Goal: Task Accomplishment & Management: Use online tool/utility

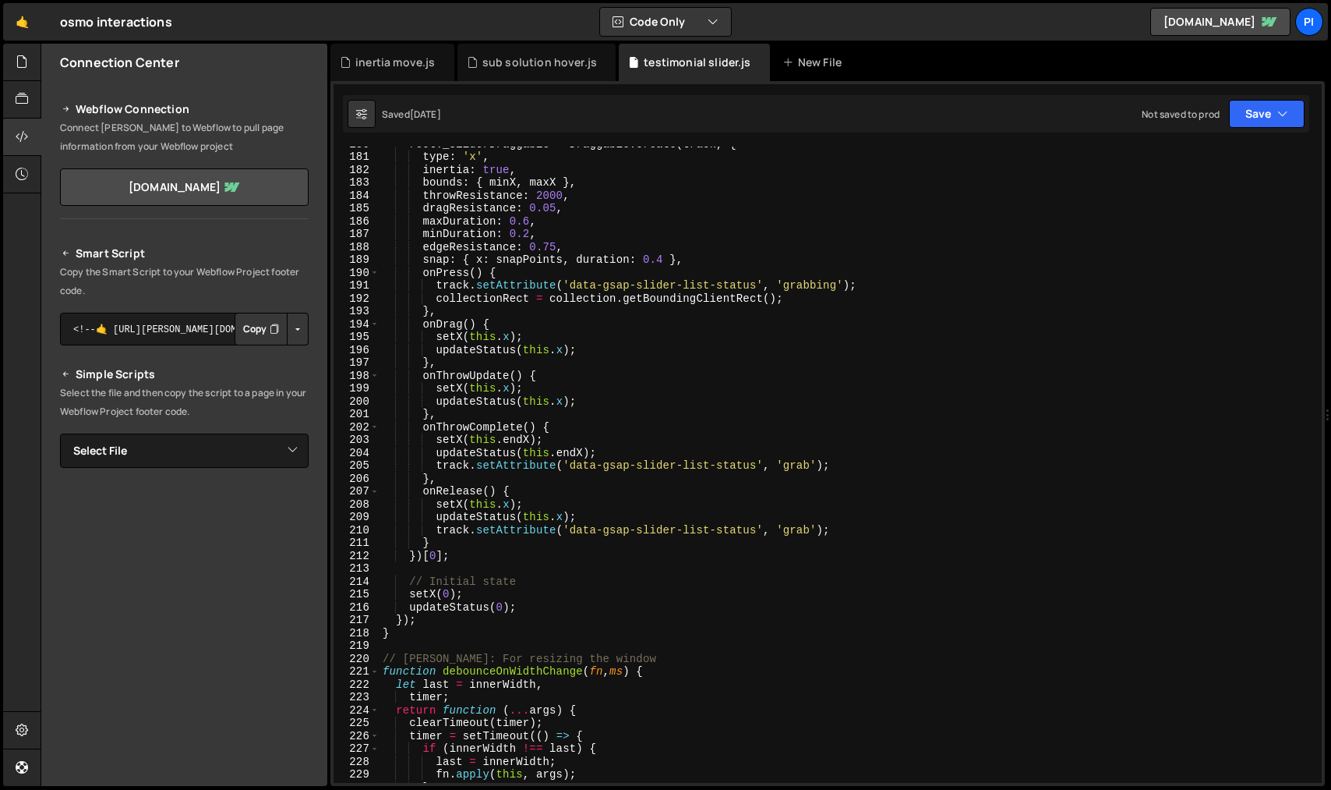
click at [796, 51] on div "New File" at bounding box center [820, 62] width 94 height 37
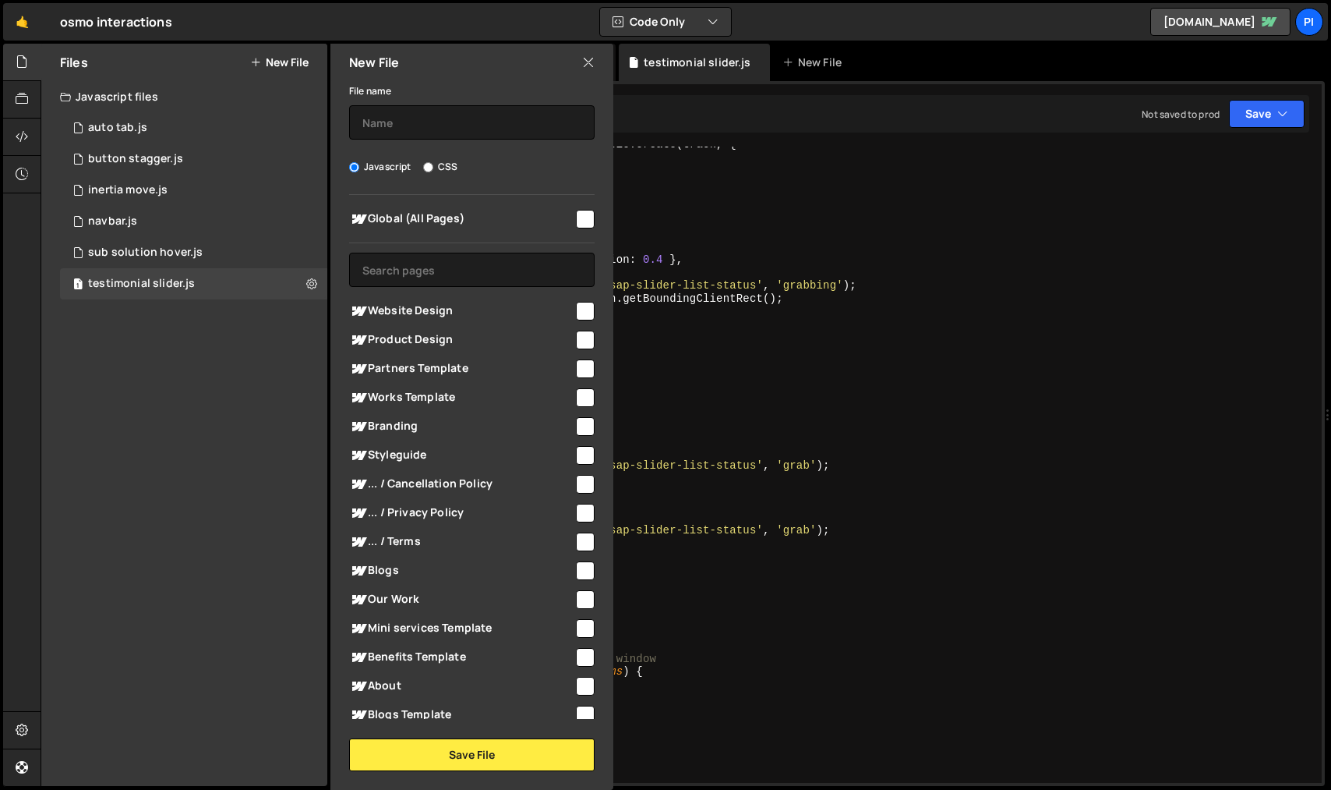
click at [453, 210] on span "Global (All Pages)" at bounding box center [461, 219] width 225 height 19
checkbox input "true"
click at [458, 127] on input "text" at bounding box center [472, 122] width 246 height 34
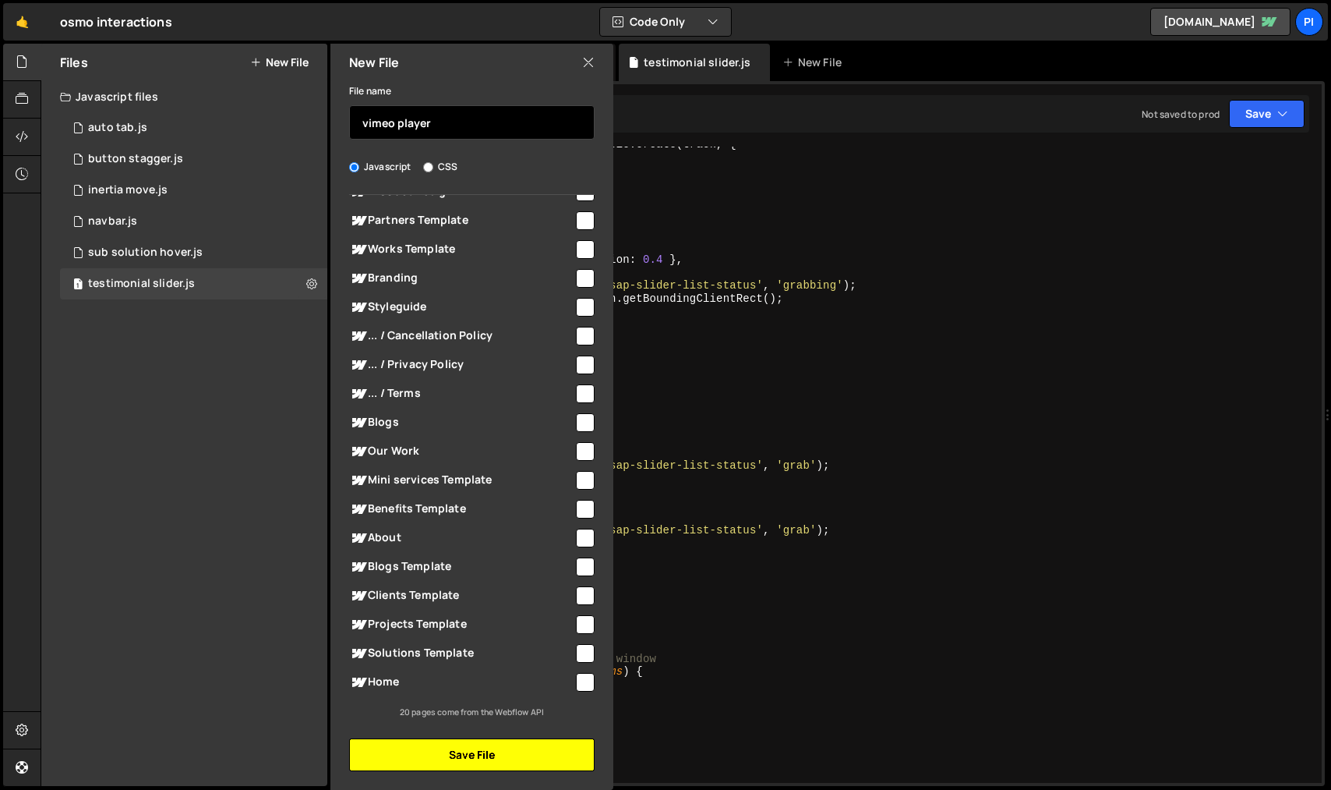
type input "vimeo player"
click at [444, 750] on button "Save File" at bounding box center [472, 754] width 246 height 33
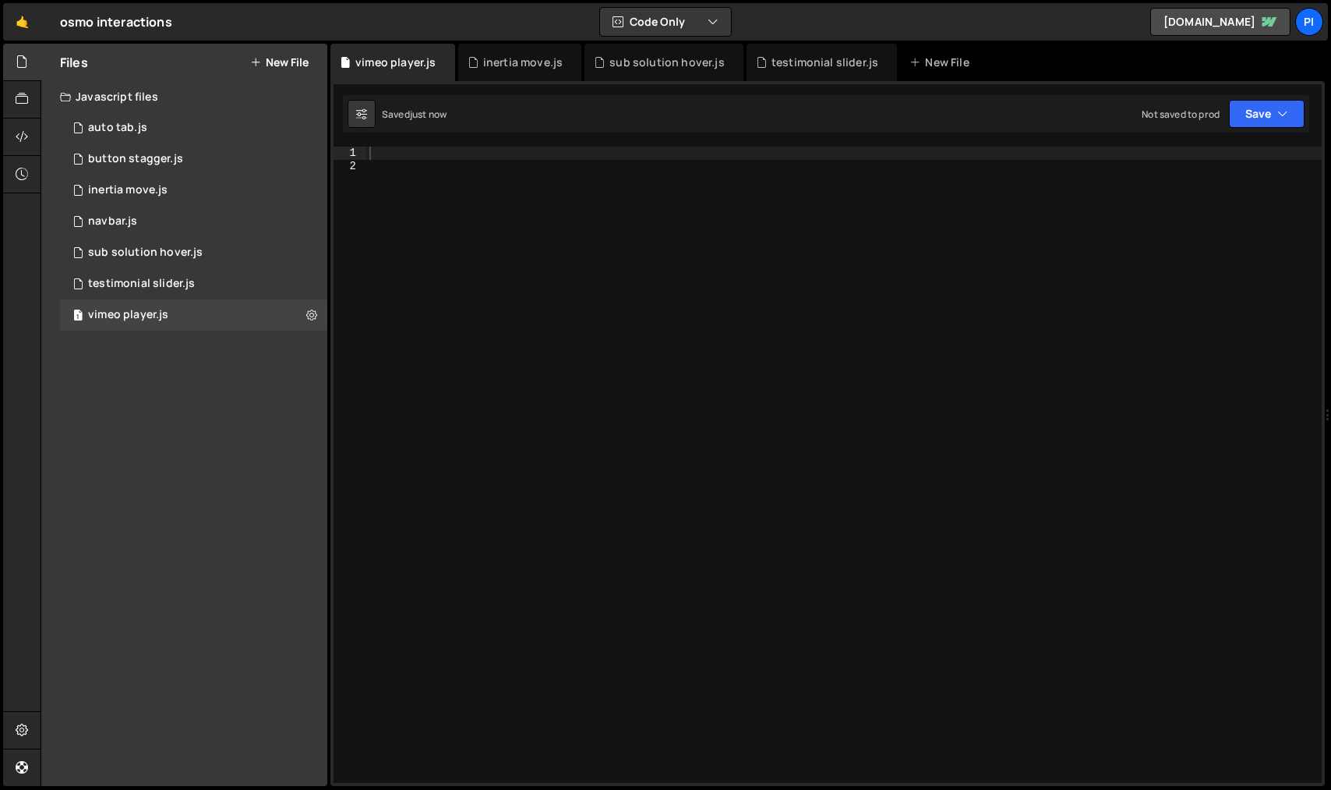
scroll to position [0, 0]
click at [406, 155] on div at bounding box center [844, 478] width 956 height 662
paste textarea "});"
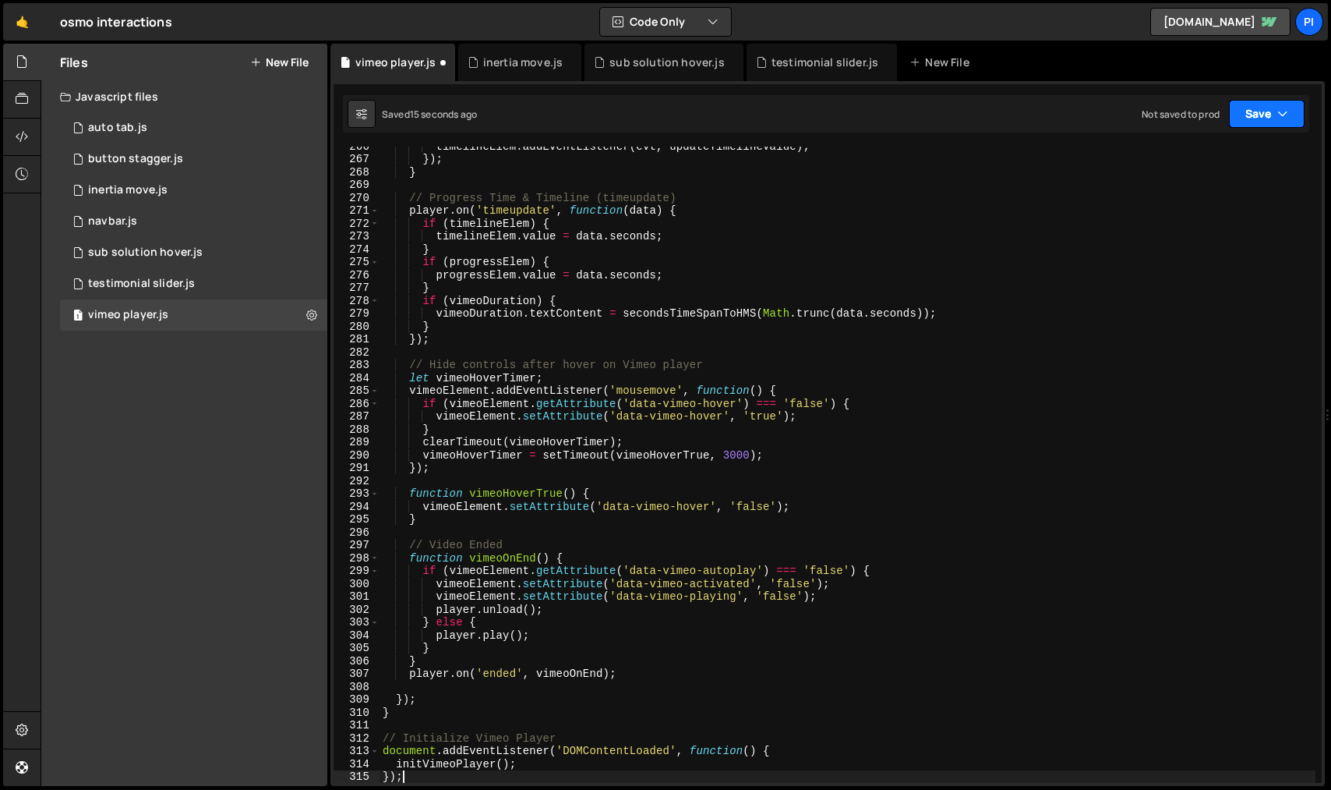
click at [1283, 120] on icon "button" at bounding box center [1283, 114] width 11 height 16
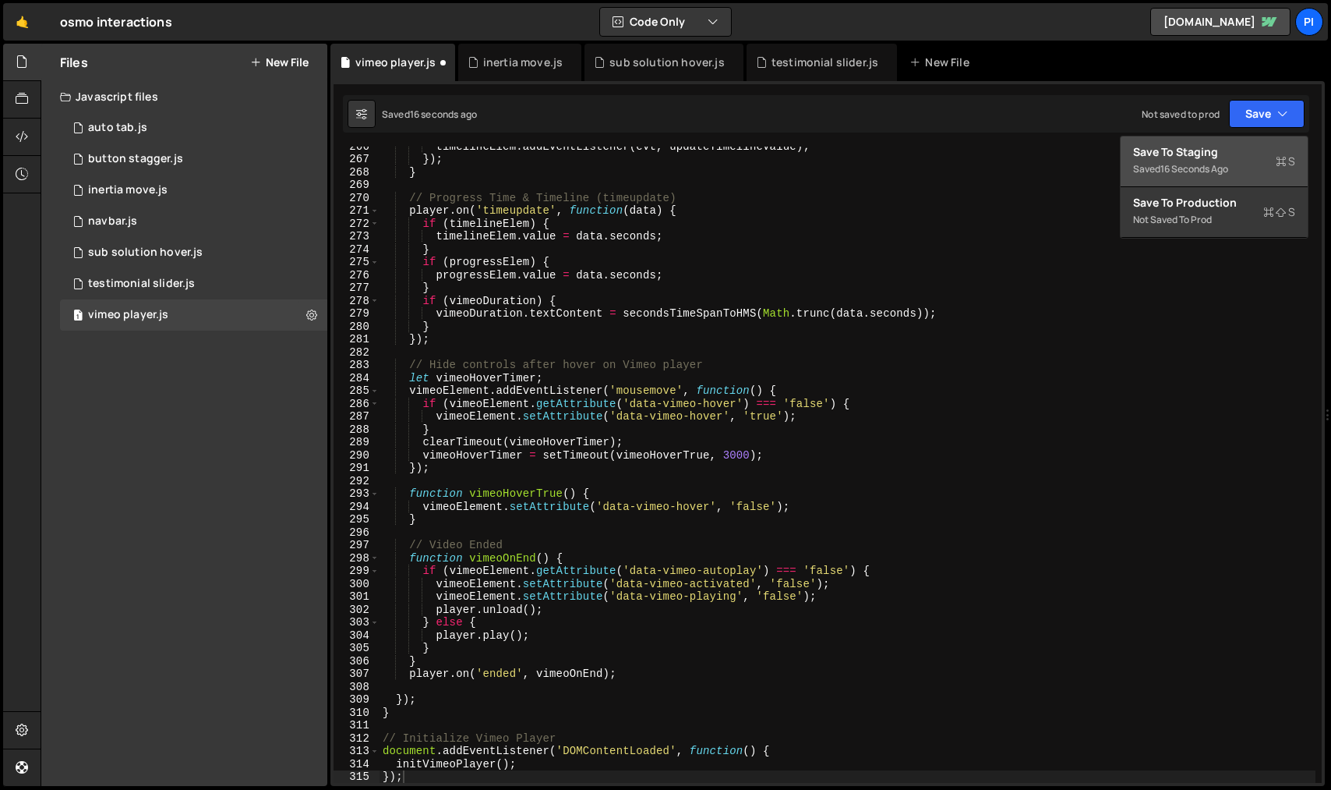
click at [1265, 145] on div "Save to Staging S" at bounding box center [1214, 152] width 162 height 16
type textarea "// Initialize Vimeo Player"
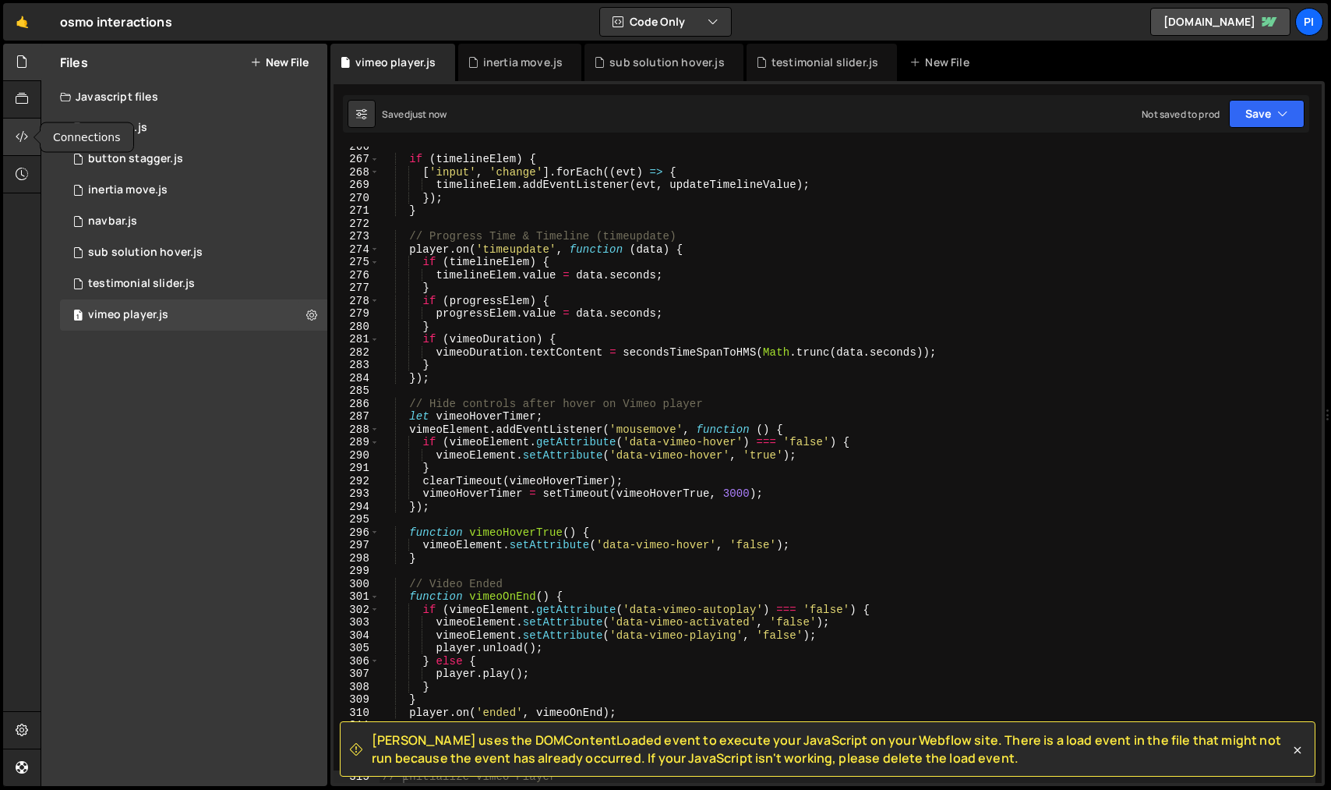
click at [27, 122] on div at bounding box center [22, 136] width 38 height 37
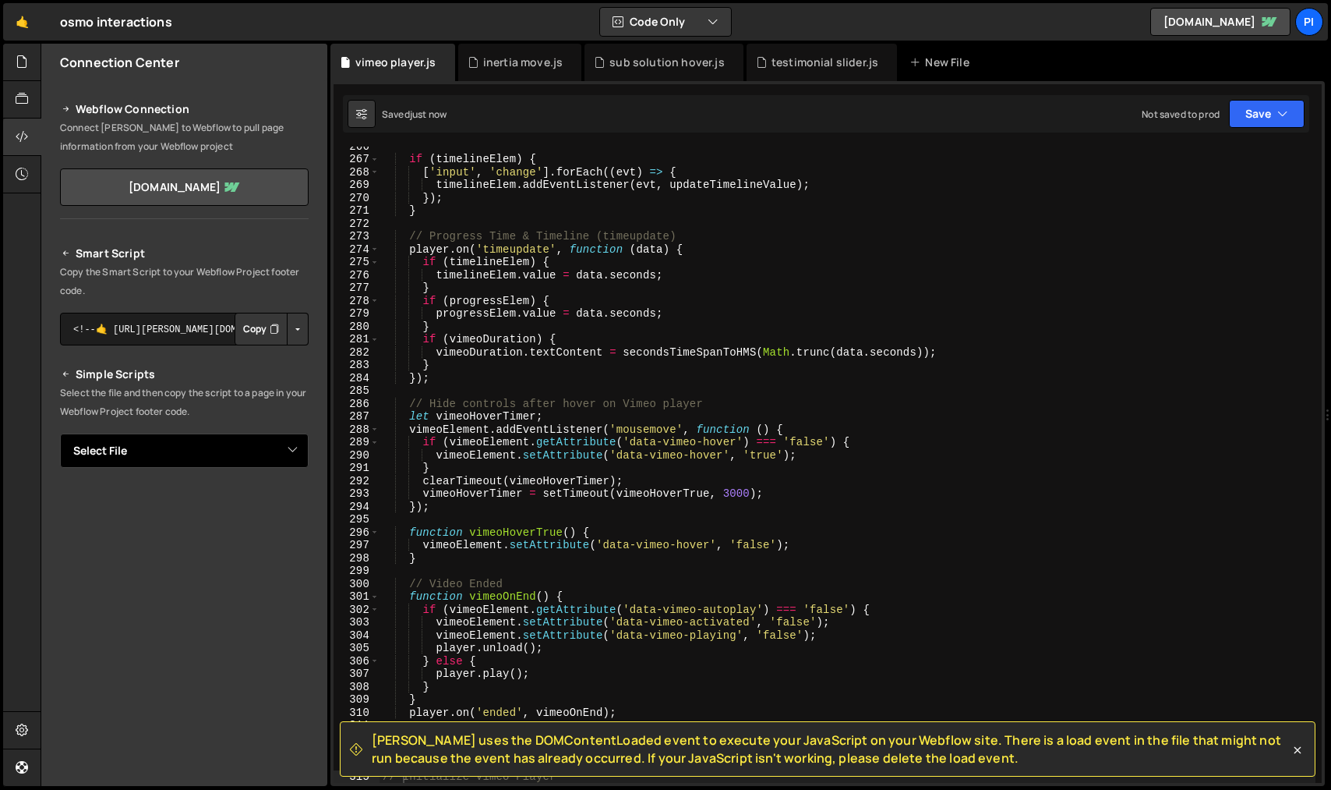
click at [284, 447] on select "Select File auto tab.js button stagger.js inertia move.js navbar.js sub solutio…" at bounding box center [184, 450] width 249 height 34
select select "45620"
click at [60, 433] on select "Select File auto tab.js button stagger.js inertia move.js navbar.js sub solutio…" at bounding box center [184, 450] width 249 height 34
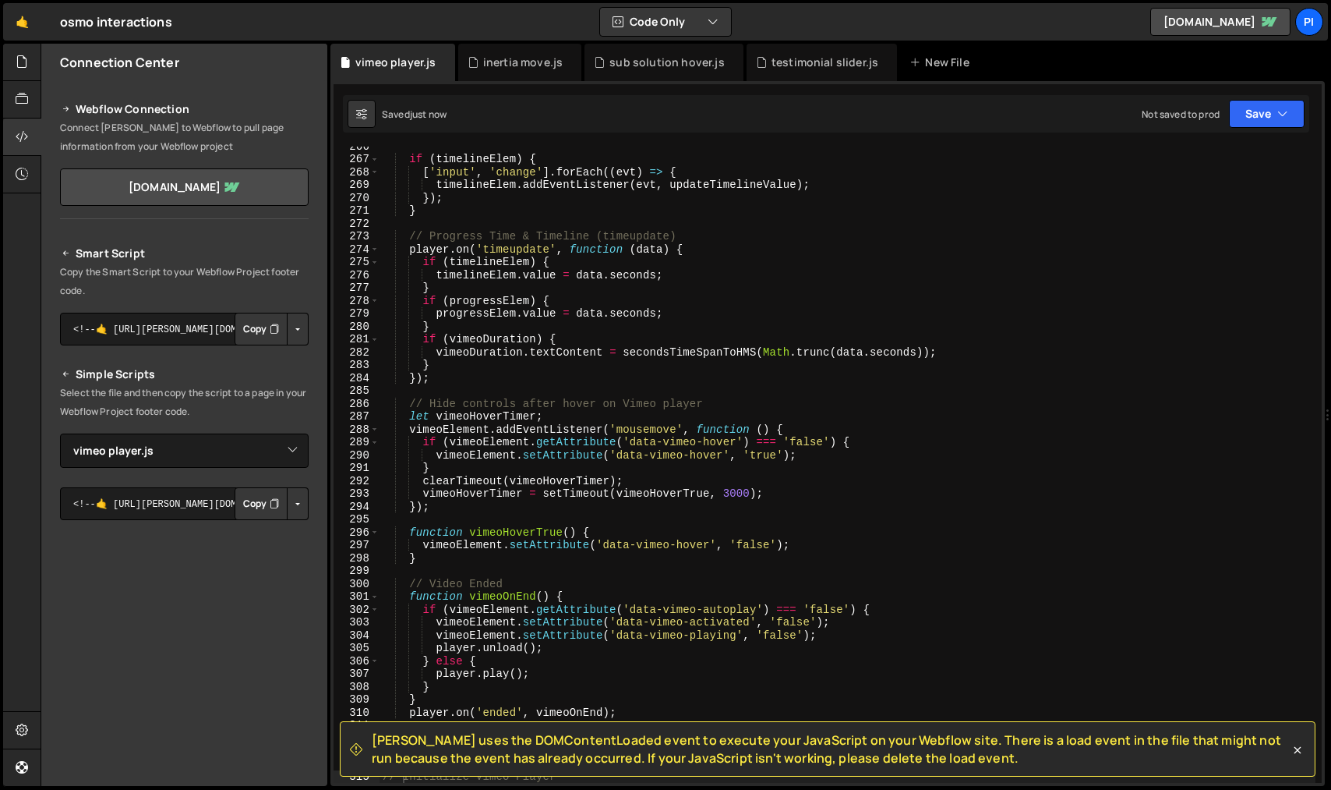
click at [302, 508] on div "Smart Script Copy the Smart Script to your Webflow Project footer code. <!--🤙 […" at bounding box center [184, 533] width 286 height 616
click at [291, 506] on button "Button group with nested dropdown" at bounding box center [298, 503] width 22 height 33
click at [288, 531] on link "Copy Staging js" at bounding box center [243, 533] width 129 height 22
